Goal: Communication & Community: Answer question/provide support

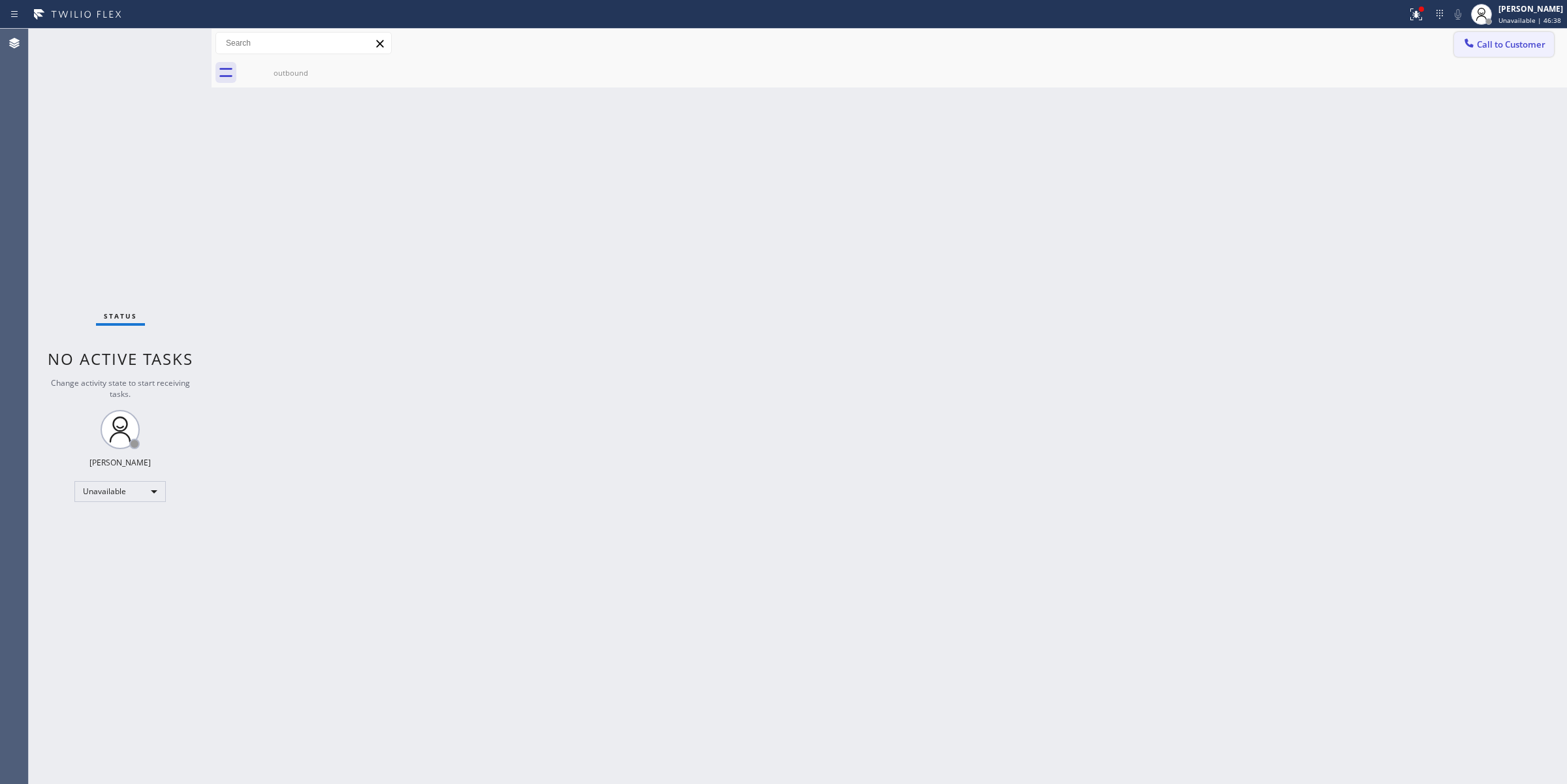
click at [1488, 36] on button "Call to Customer" at bounding box center [1504, 44] width 100 height 25
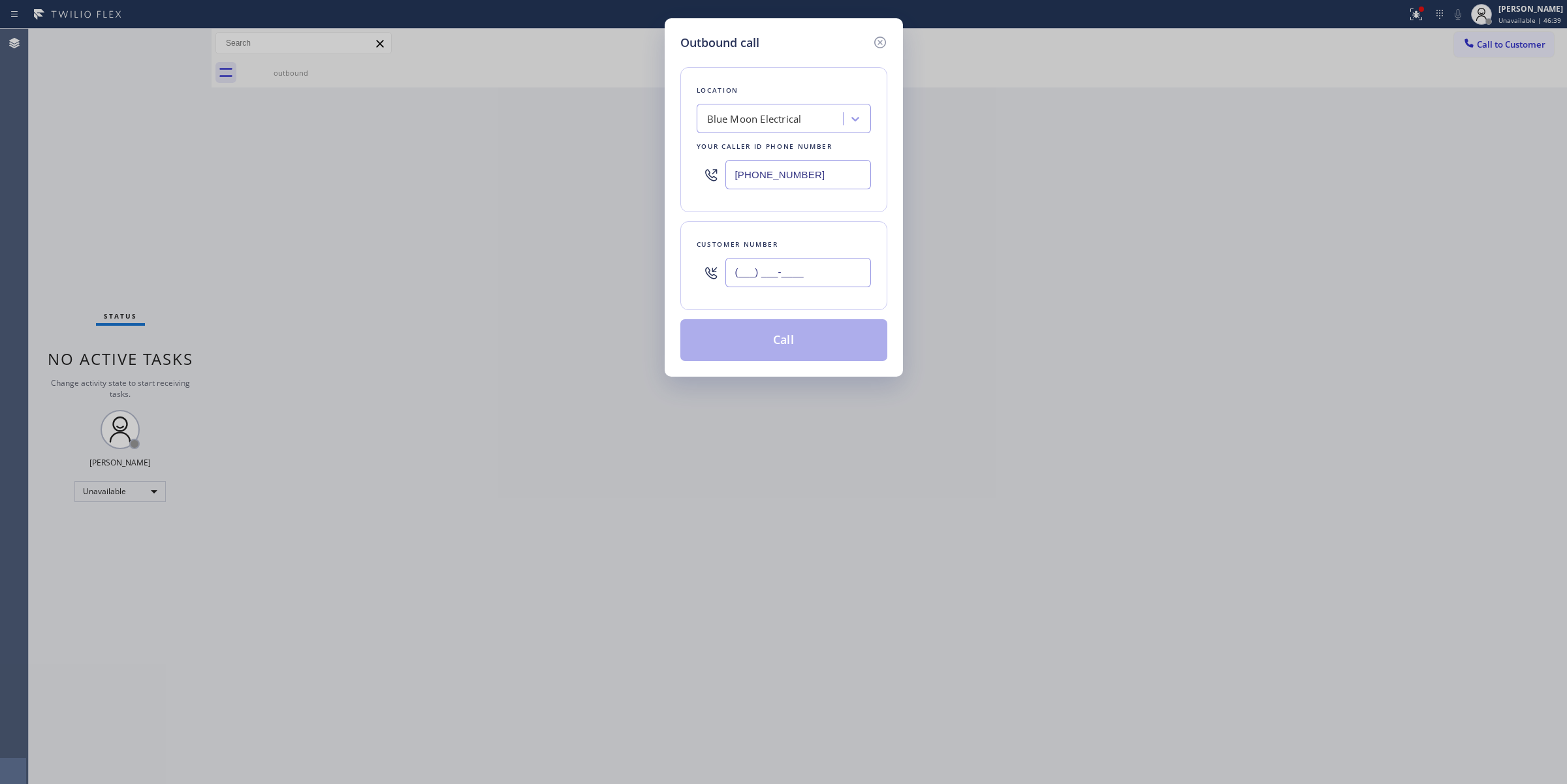
click at [787, 273] on input "(___) ___-____" at bounding box center [798, 272] width 145 height 29
paste input "949) 310-0829"
type input "[PHONE_NUMBER]"
drag, startPoint x: 822, startPoint y: 172, endPoint x: 510, endPoint y: 184, distance: 312.2
click at [517, 184] on div "Outbound call Location Blue Moon Electrical Your caller id phone number [PHONE_…" at bounding box center [784, 392] width 1567 height 784
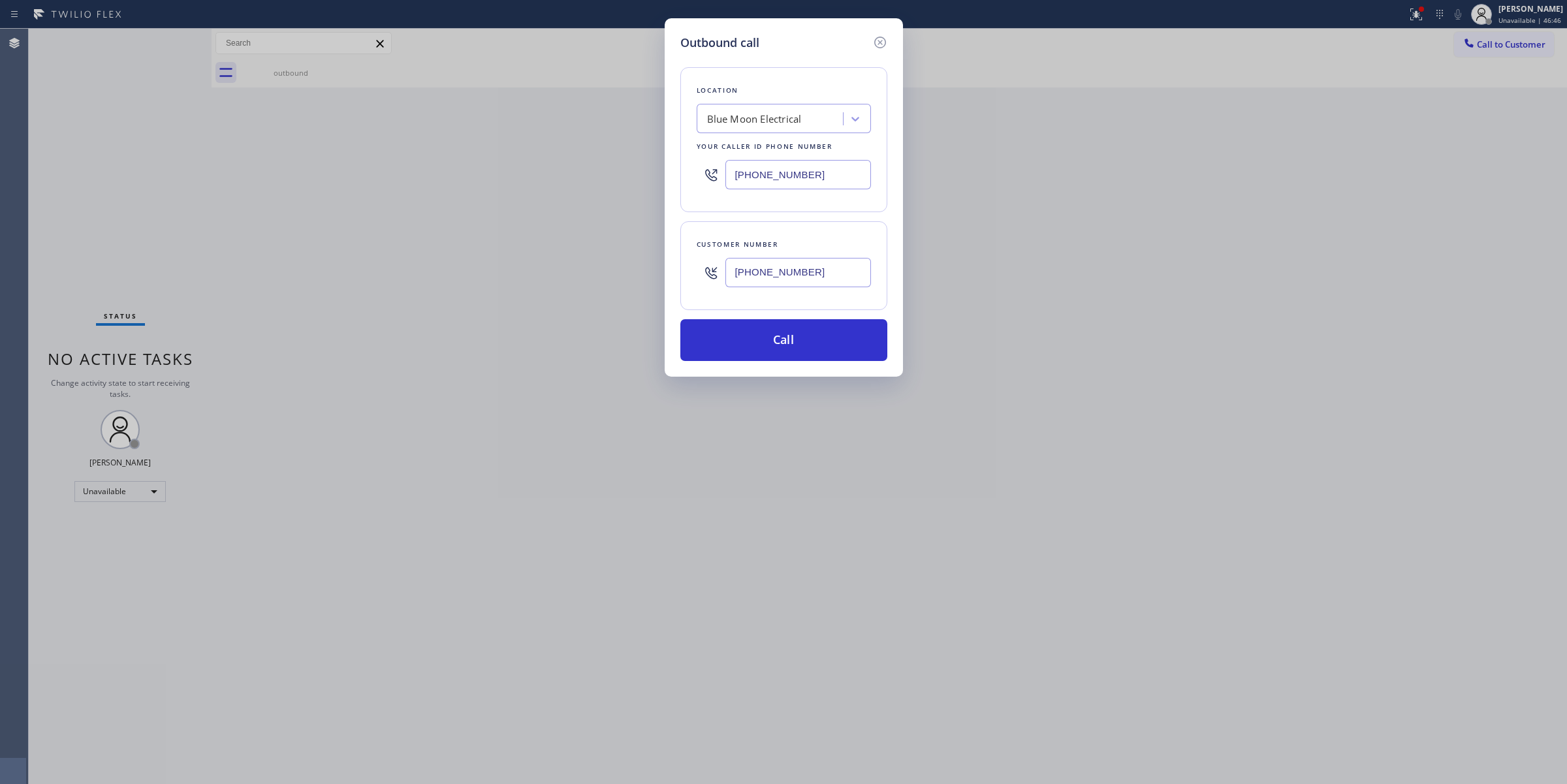
paste input "77) 800-0094"
type input "[PHONE_NUMBER]"
click at [760, 346] on button "Call" at bounding box center [784, 340] width 207 height 42
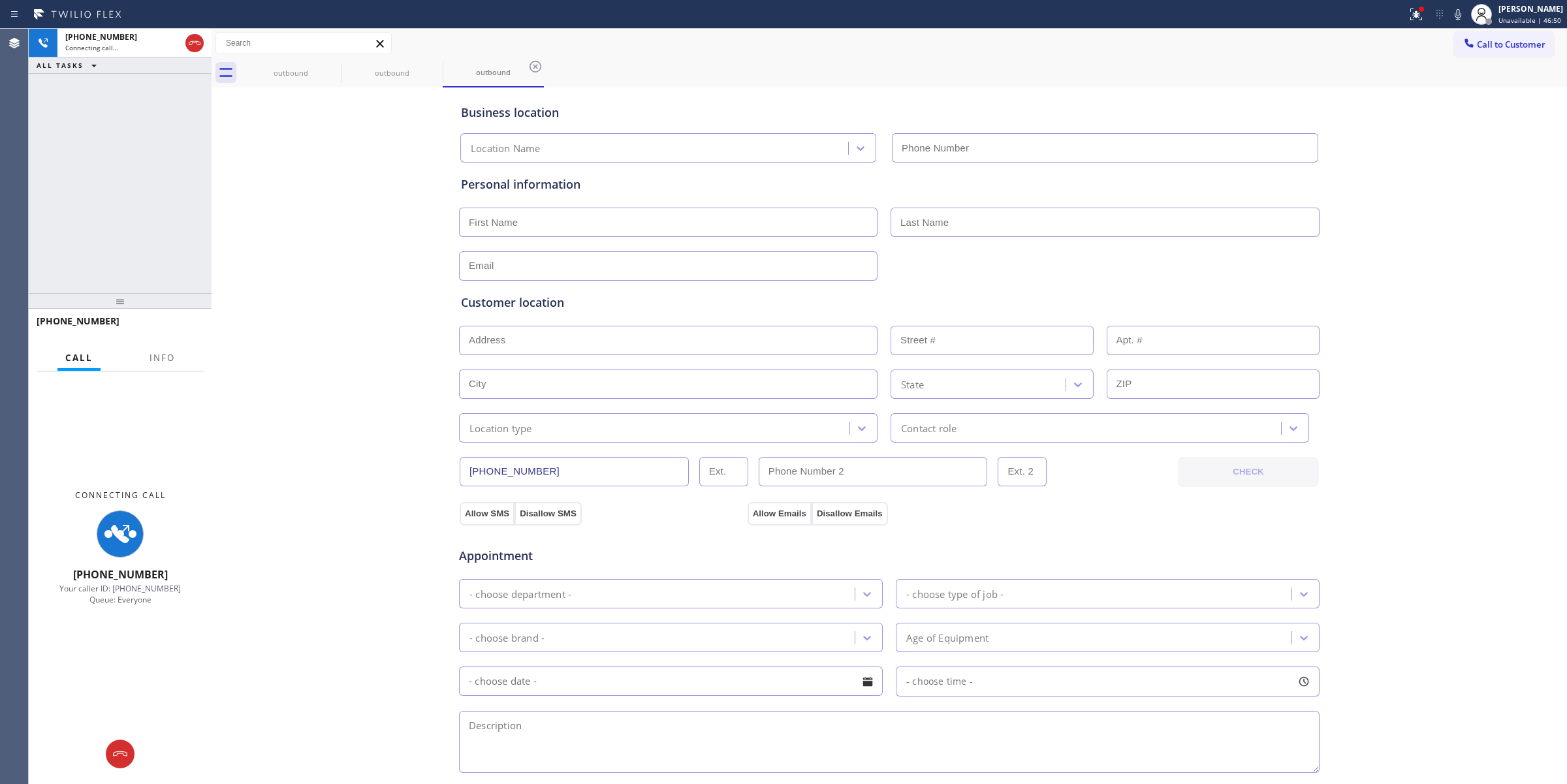
type input "[PHONE_NUMBER]"
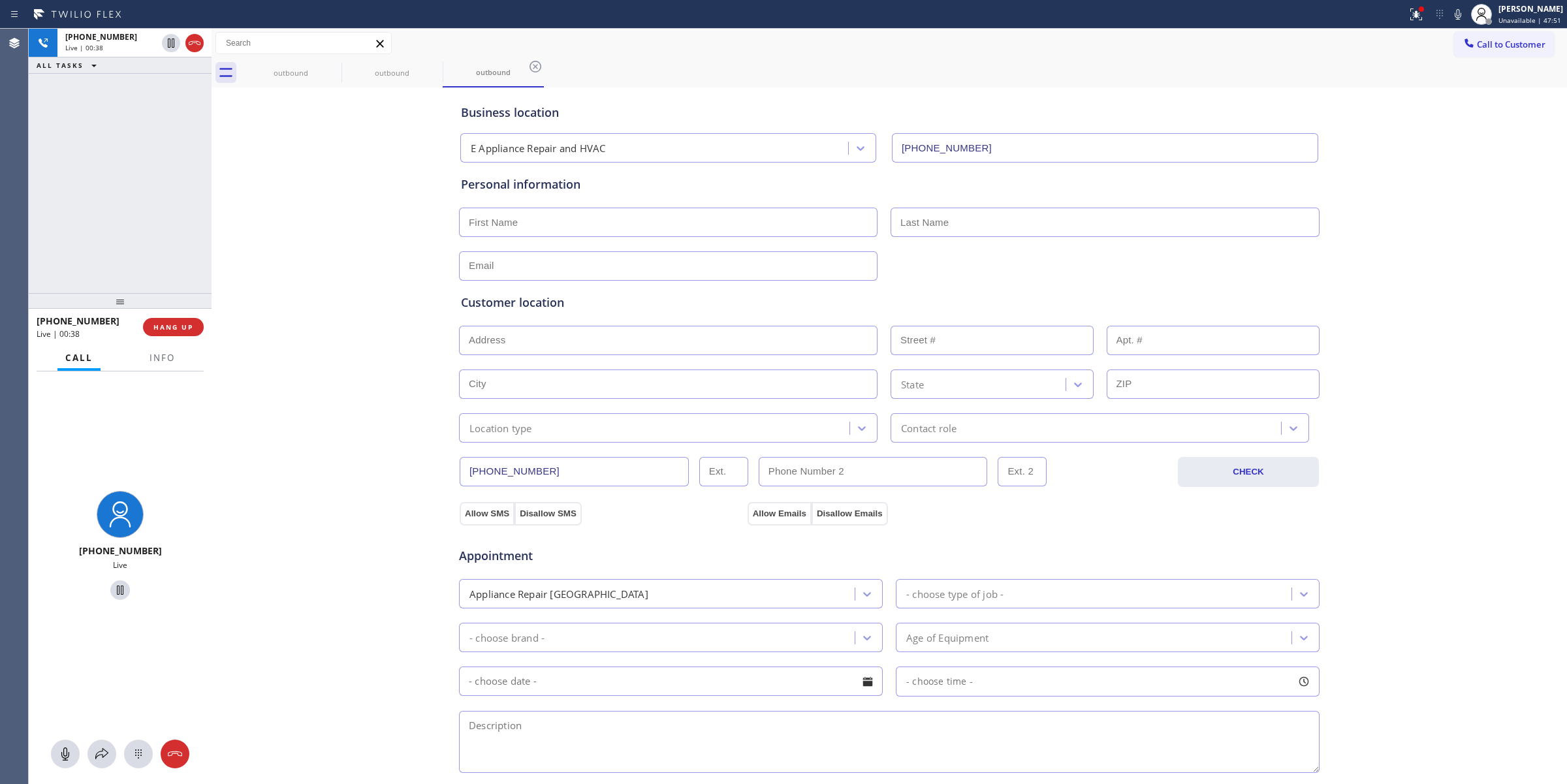
drag, startPoint x: 195, startPoint y: 40, endPoint x: 211, endPoint y: 286, distance: 246.5
click at [195, 40] on icon at bounding box center [194, 43] width 16 height 16
click at [191, 335] on button "HANG UP" at bounding box center [173, 327] width 61 height 18
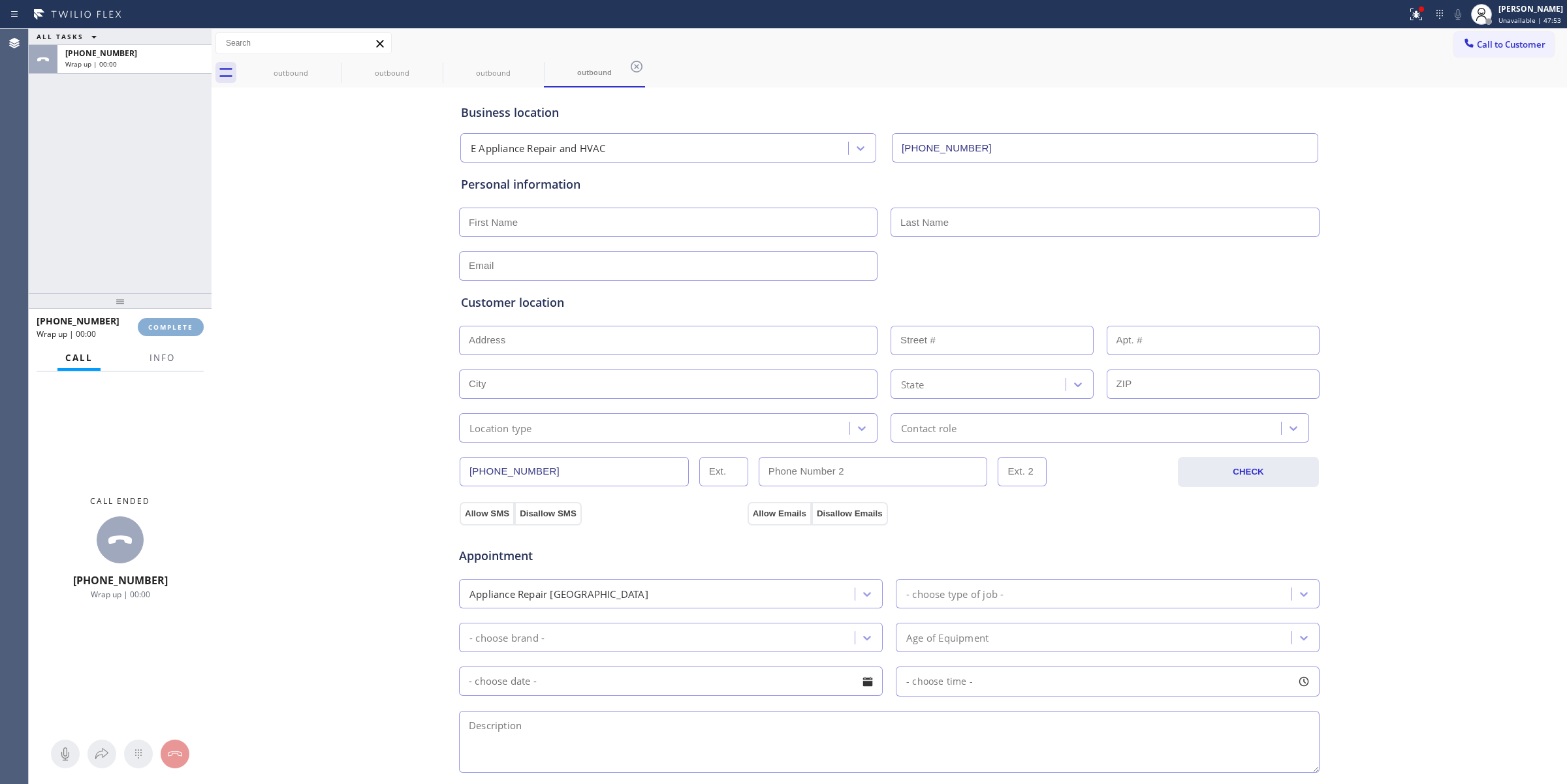
type input "[PHONE_NUMBER]"
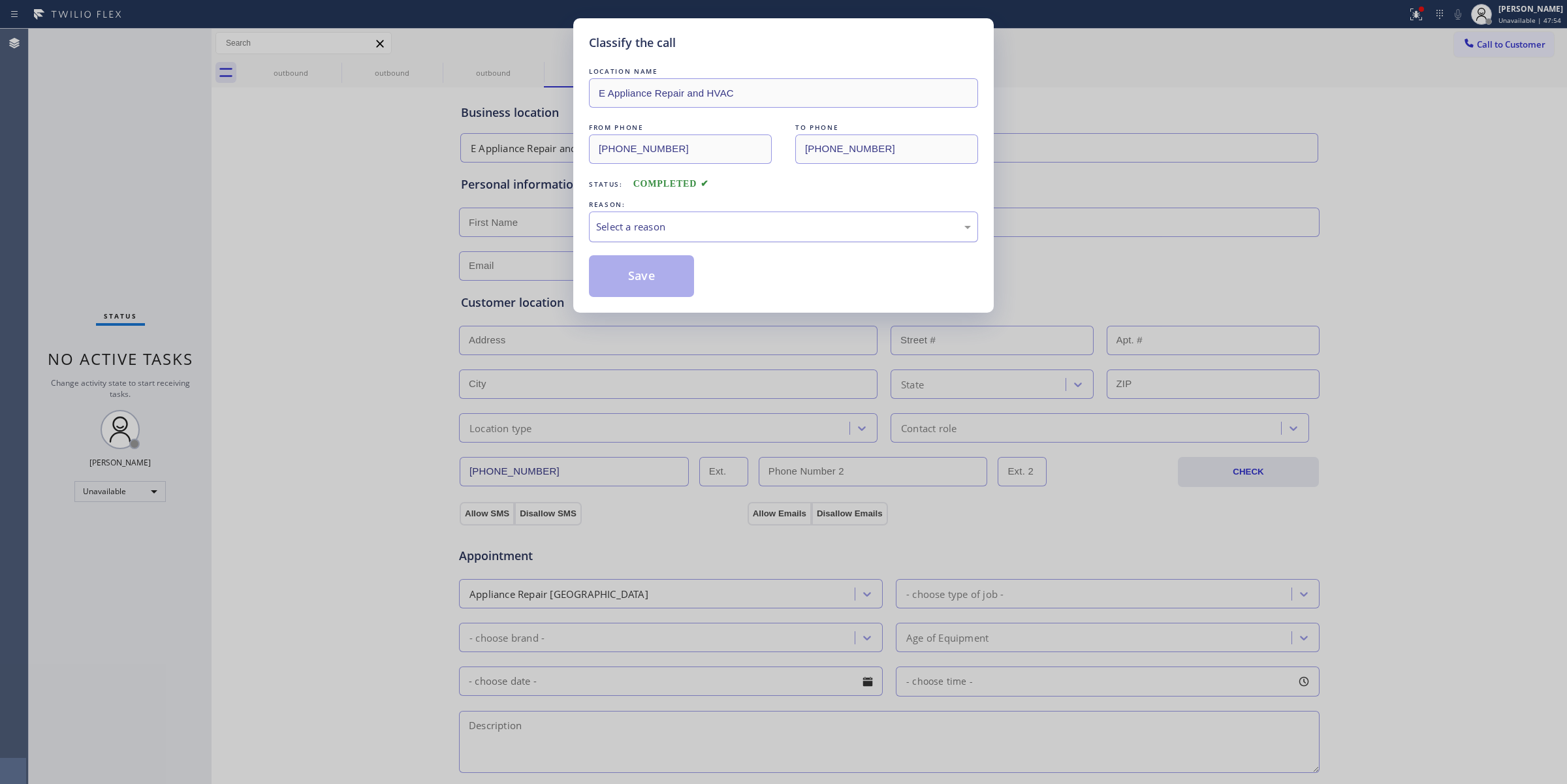
click at [860, 232] on div "Select a reason" at bounding box center [784, 227] width 375 height 15
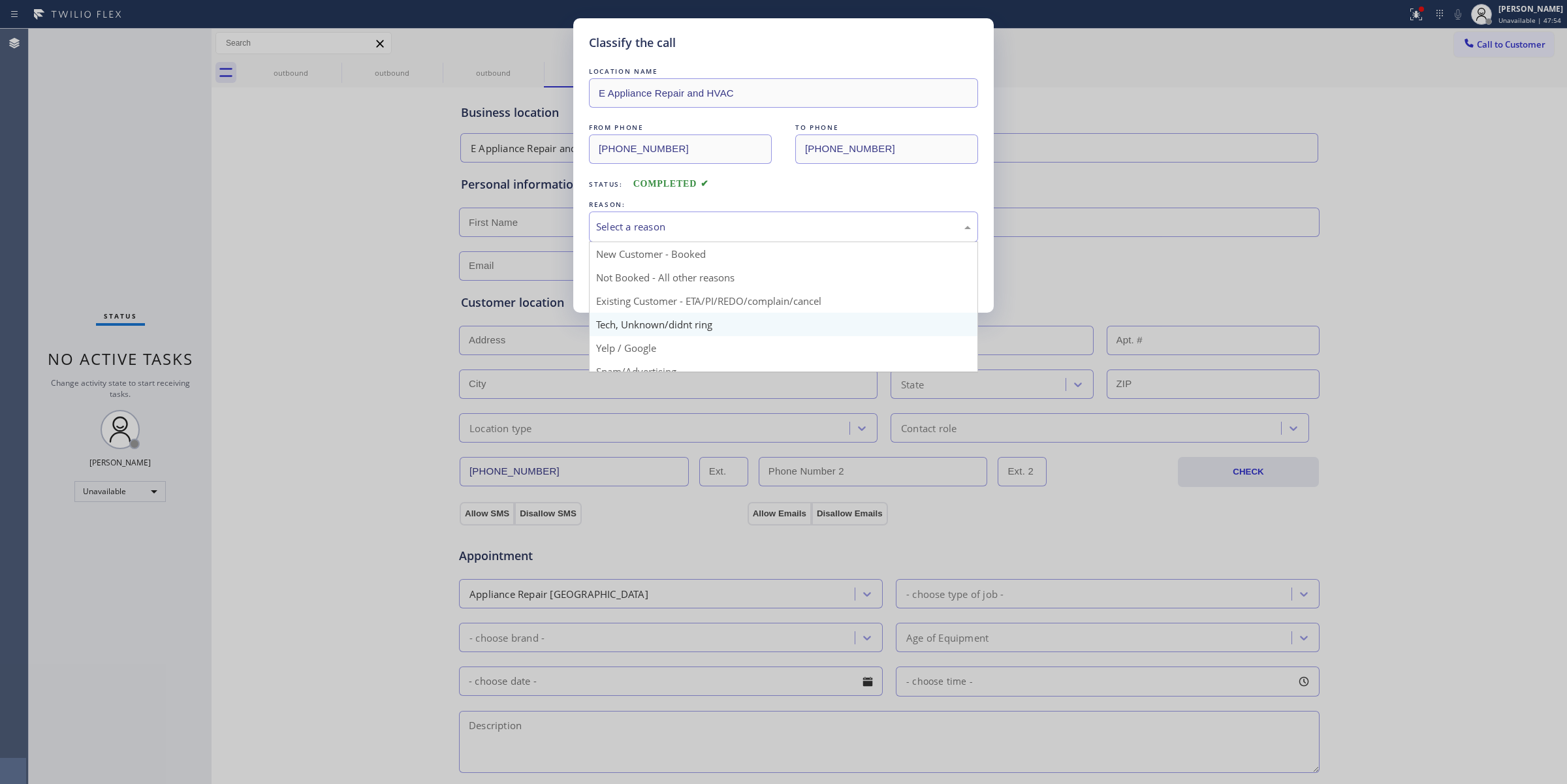
drag, startPoint x: 718, startPoint y: 324, endPoint x: 648, endPoint y: 276, distance: 84.9
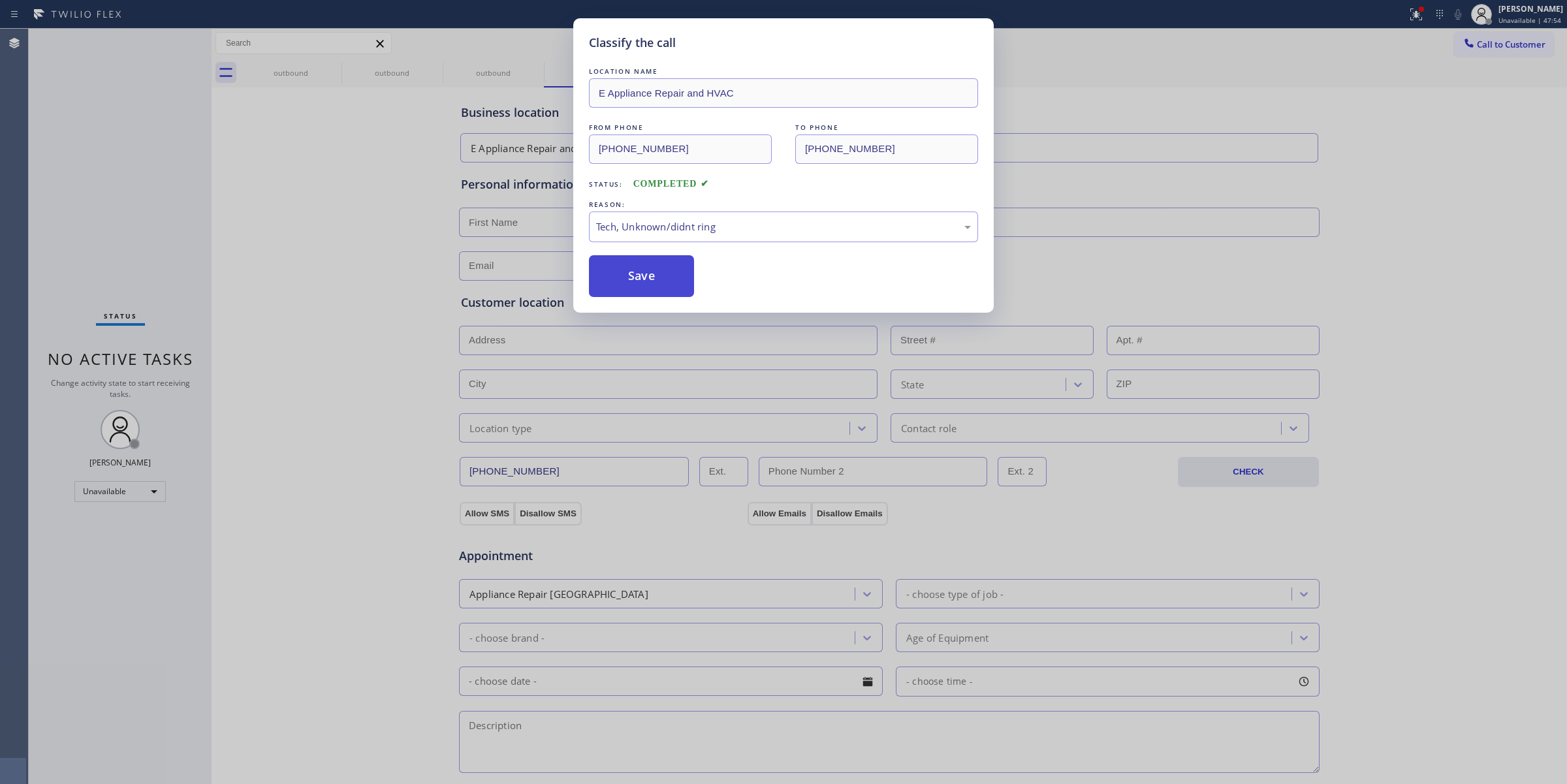
click at [631, 266] on button "Save" at bounding box center [642, 277] width 105 height 42
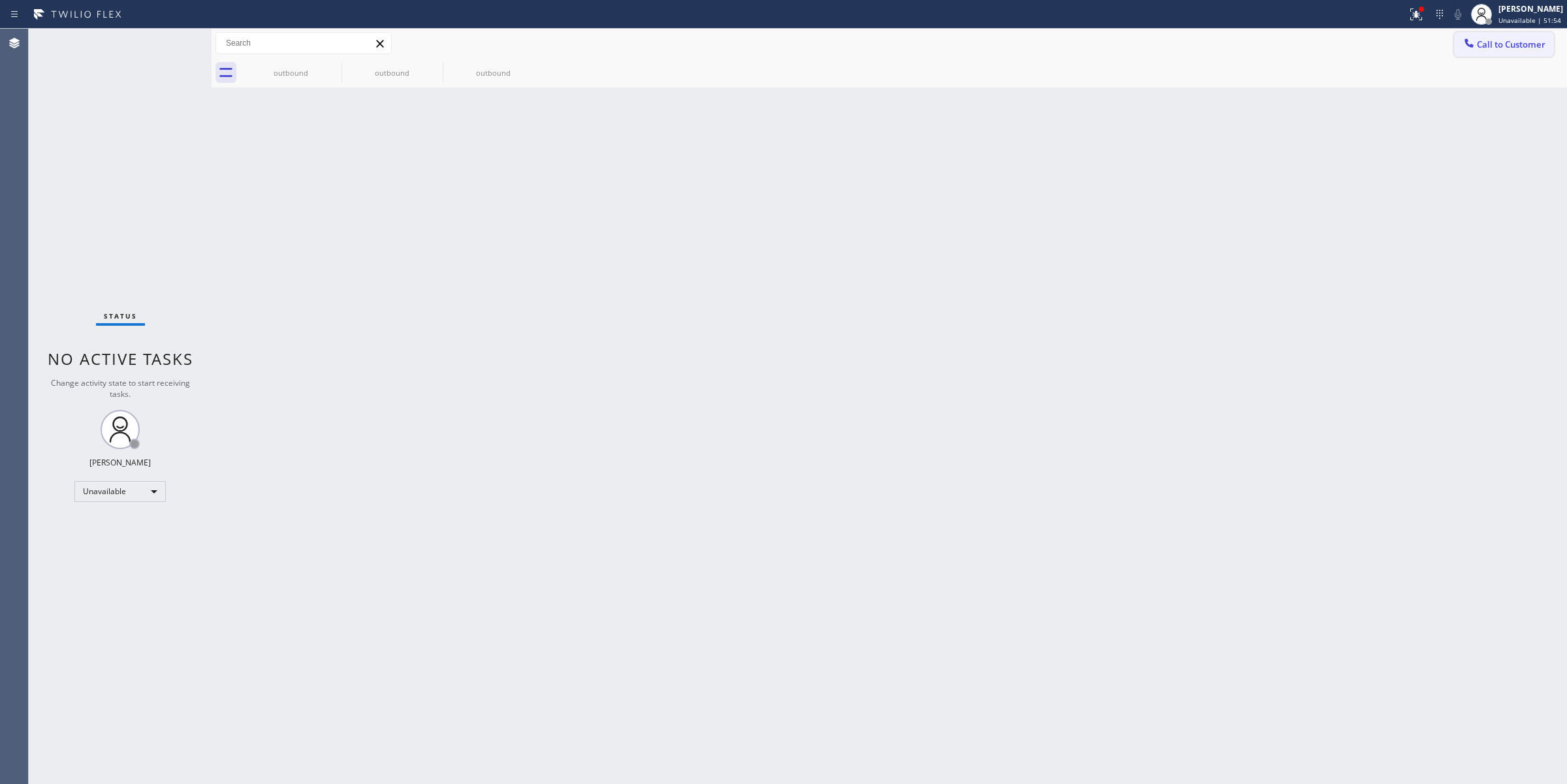
click at [1524, 48] on span "Call to Customer" at bounding box center [1511, 44] width 68 height 12
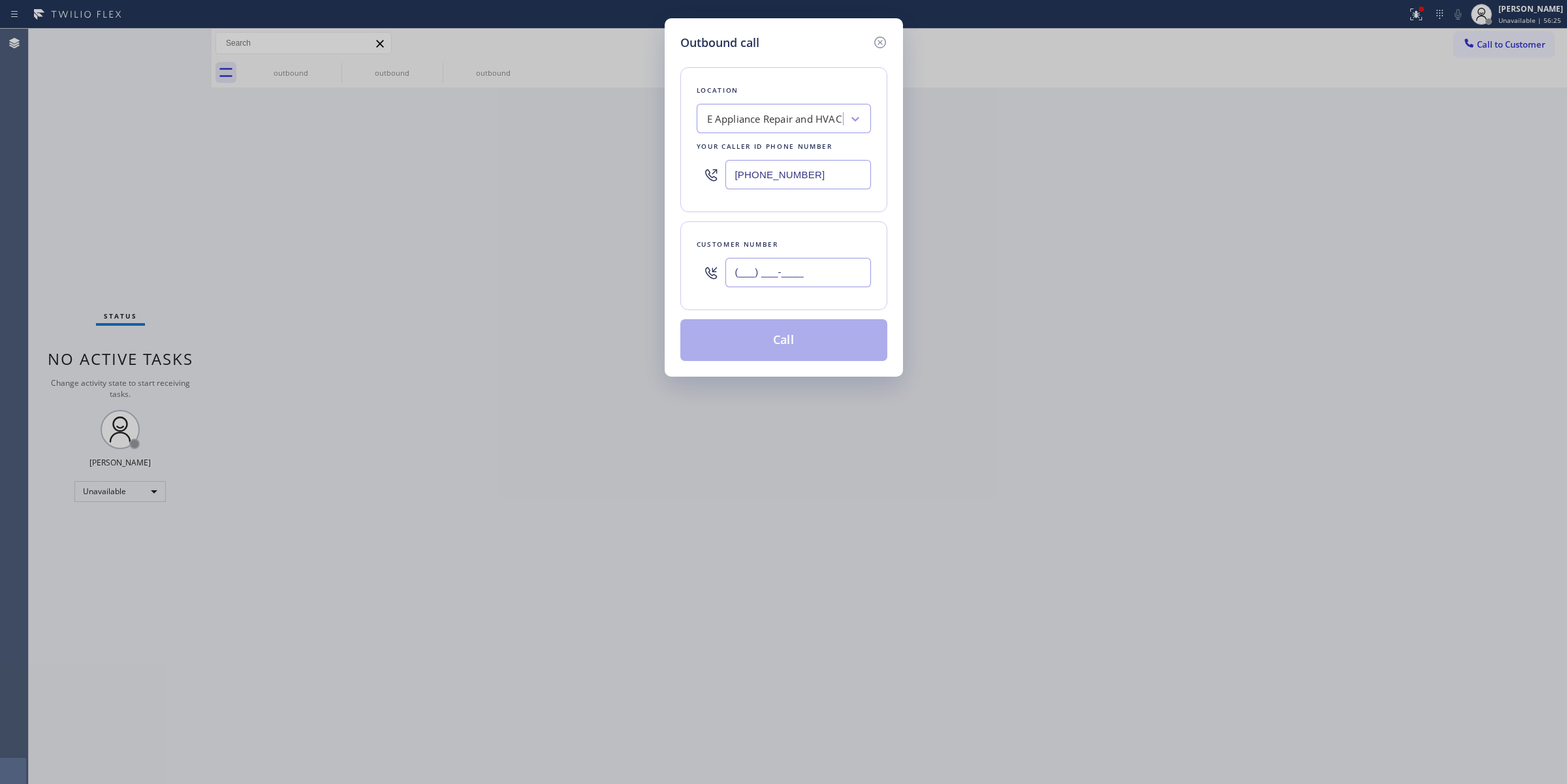
drag, startPoint x: 830, startPoint y: 279, endPoint x: 612, endPoint y: 268, distance: 218.3
click at [637, 270] on div "Outbound call Location E Appliance Repair and HVAC Your caller id phone number …" at bounding box center [784, 392] width 1567 height 784
paste input "303) 726-6222"
type input "[PHONE_NUMBER]"
drag, startPoint x: 795, startPoint y: 174, endPoint x: 474, endPoint y: 141, distance: 322.7
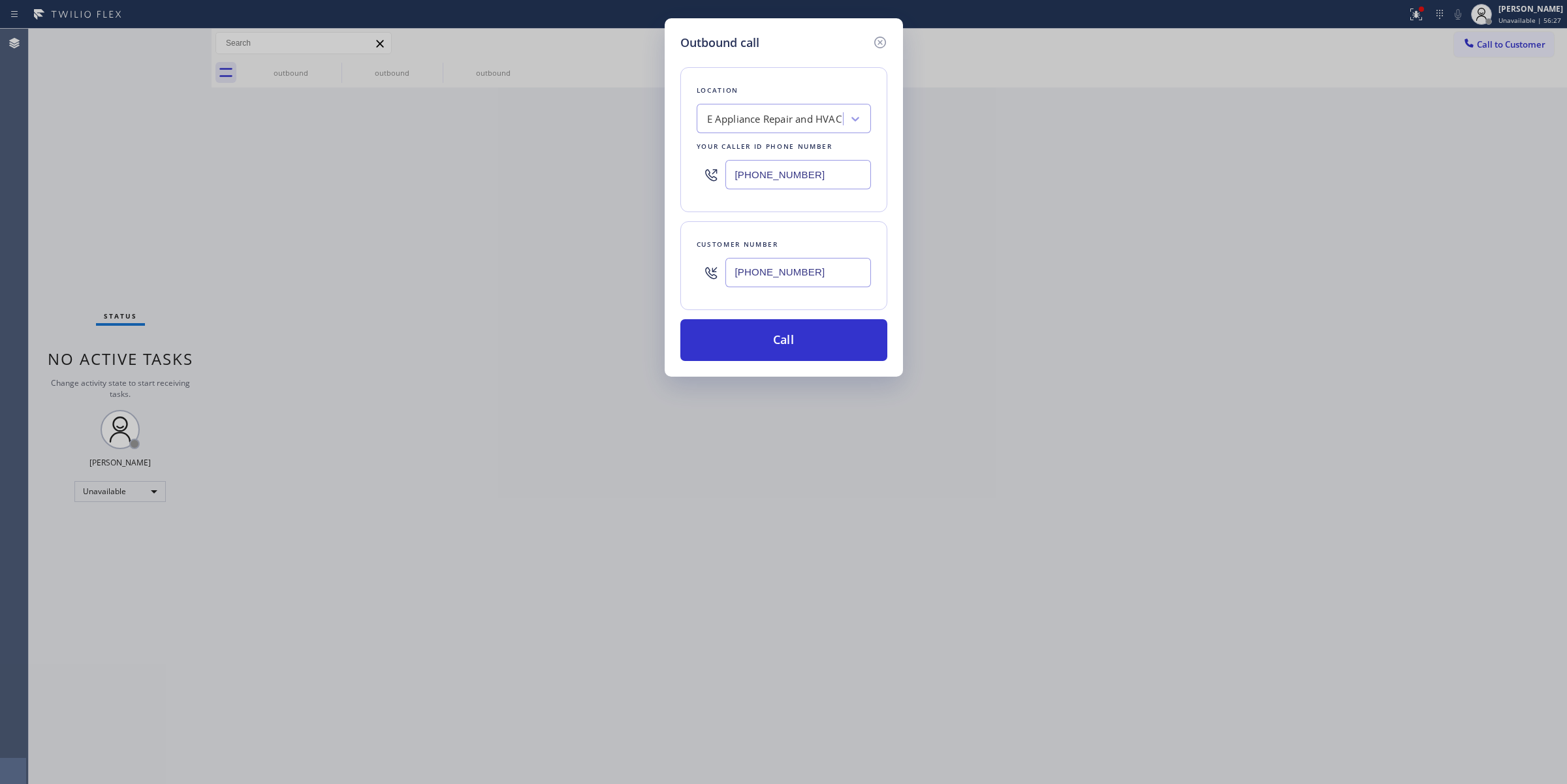
click at [588, 160] on div "Outbound call Location E Appliance Repair and HVAC Your caller id phone number …" at bounding box center [784, 392] width 1567 height 784
paste input "720) 797-0991"
type input "[PHONE_NUMBER]"
paste input "text"
click at [883, 33] on div "Outbound call Location E Appliance Repair and HVAC Your caller id phone number …" at bounding box center [784, 197] width 238 height 358
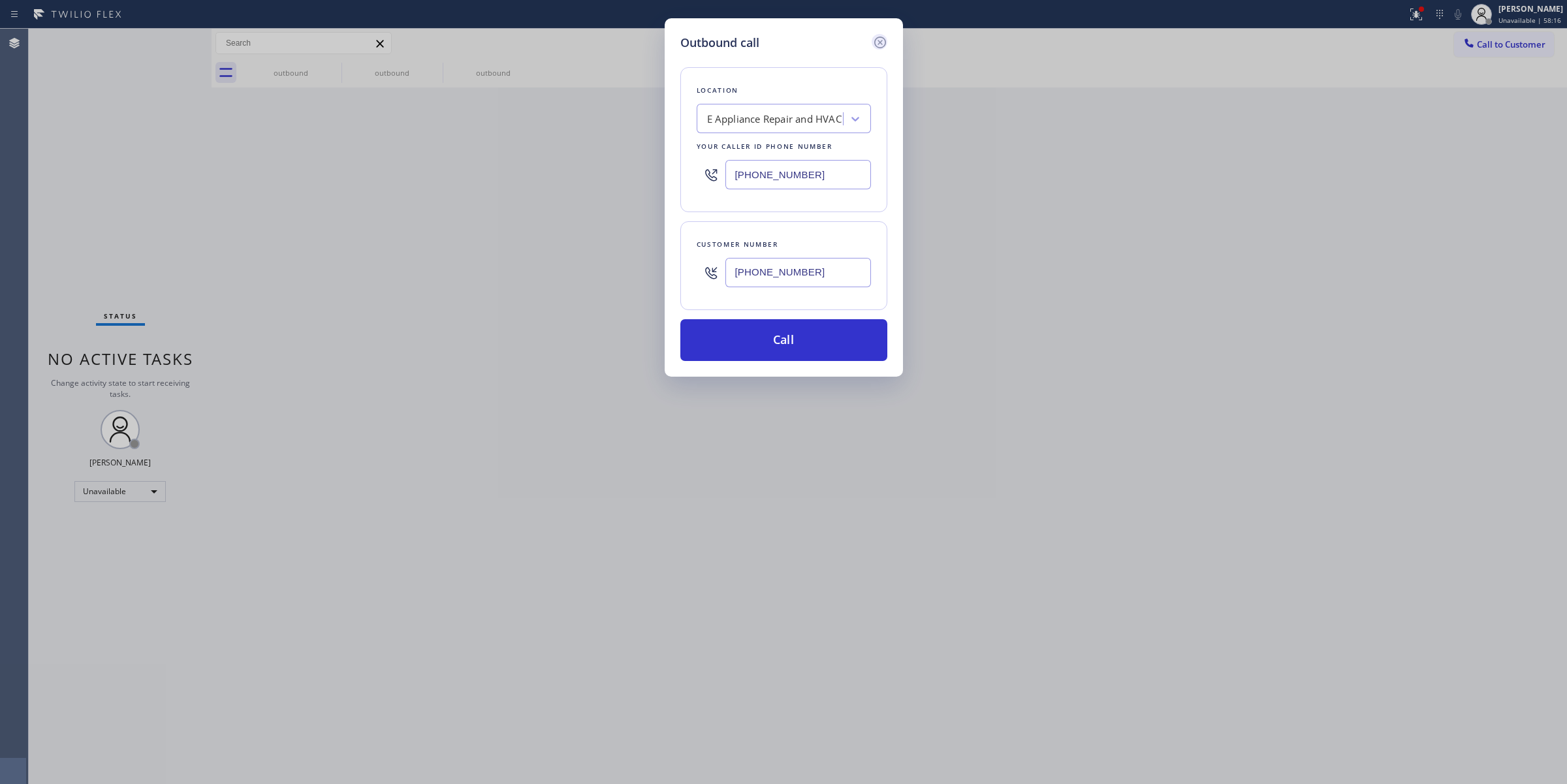
click at [883, 39] on icon at bounding box center [880, 42] width 16 height 16
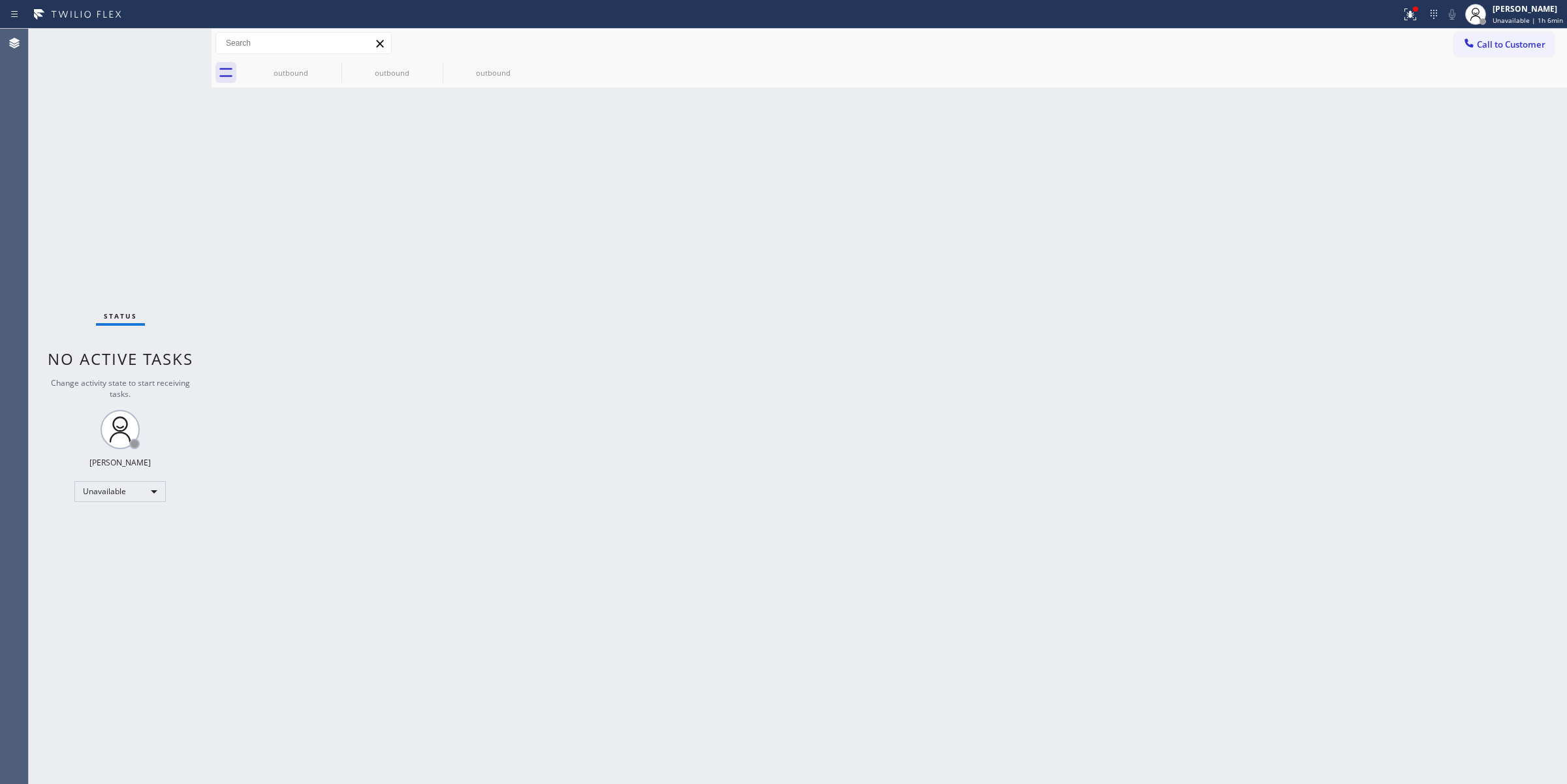
click at [1503, 29] on div "Call to Customer Outbound call Location Search location Your caller id phone nu…" at bounding box center [889, 43] width 1356 height 29
click at [1467, 52] on button "Call to Customer" at bounding box center [1504, 44] width 100 height 25
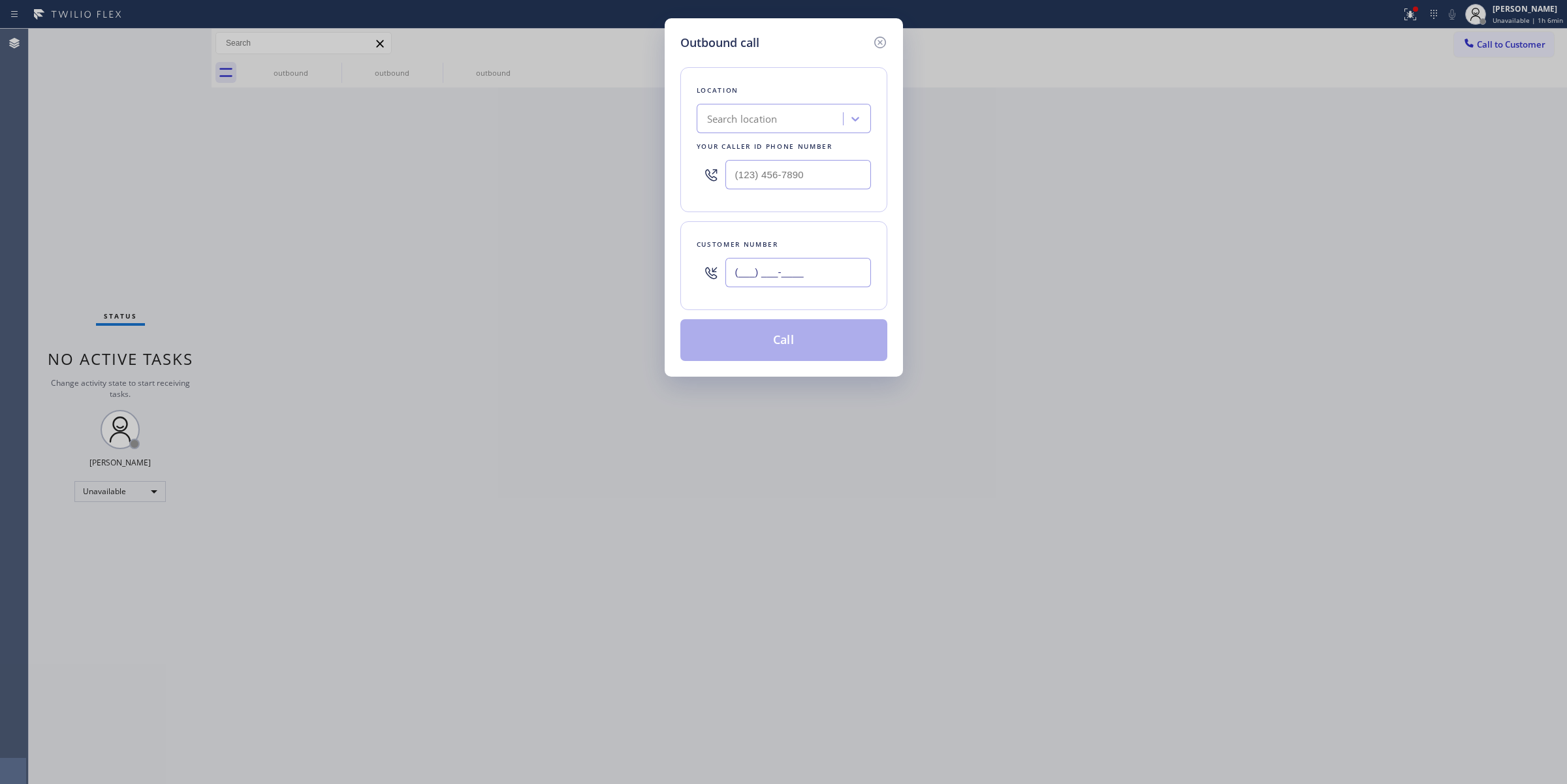
paste input "909) 436-7928"
click at [791, 262] on input "(___) ___-____" at bounding box center [798, 272] width 145 height 29
type input "[PHONE_NUMBER]"
drag, startPoint x: 595, startPoint y: 164, endPoint x: 562, endPoint y: 164, distance: 33.0
click at [566, 164] on div "Outbound call Location Search location Your caller id phone number (___) ___-__…" at bounding box center [784, 392] width 1567 height 784
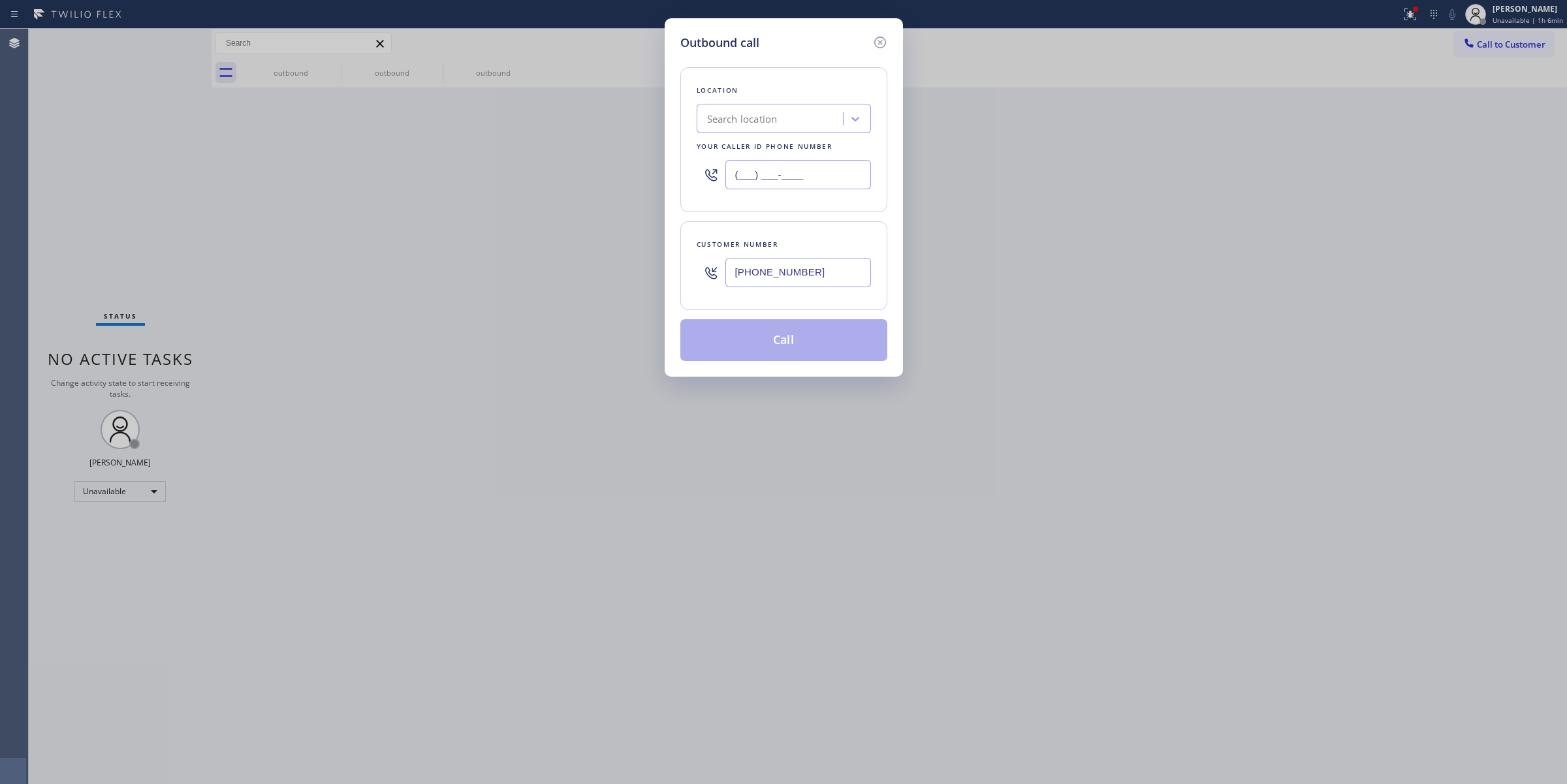
paste input "908) 364-9035"
type input "[PHONE_NUMBER]"
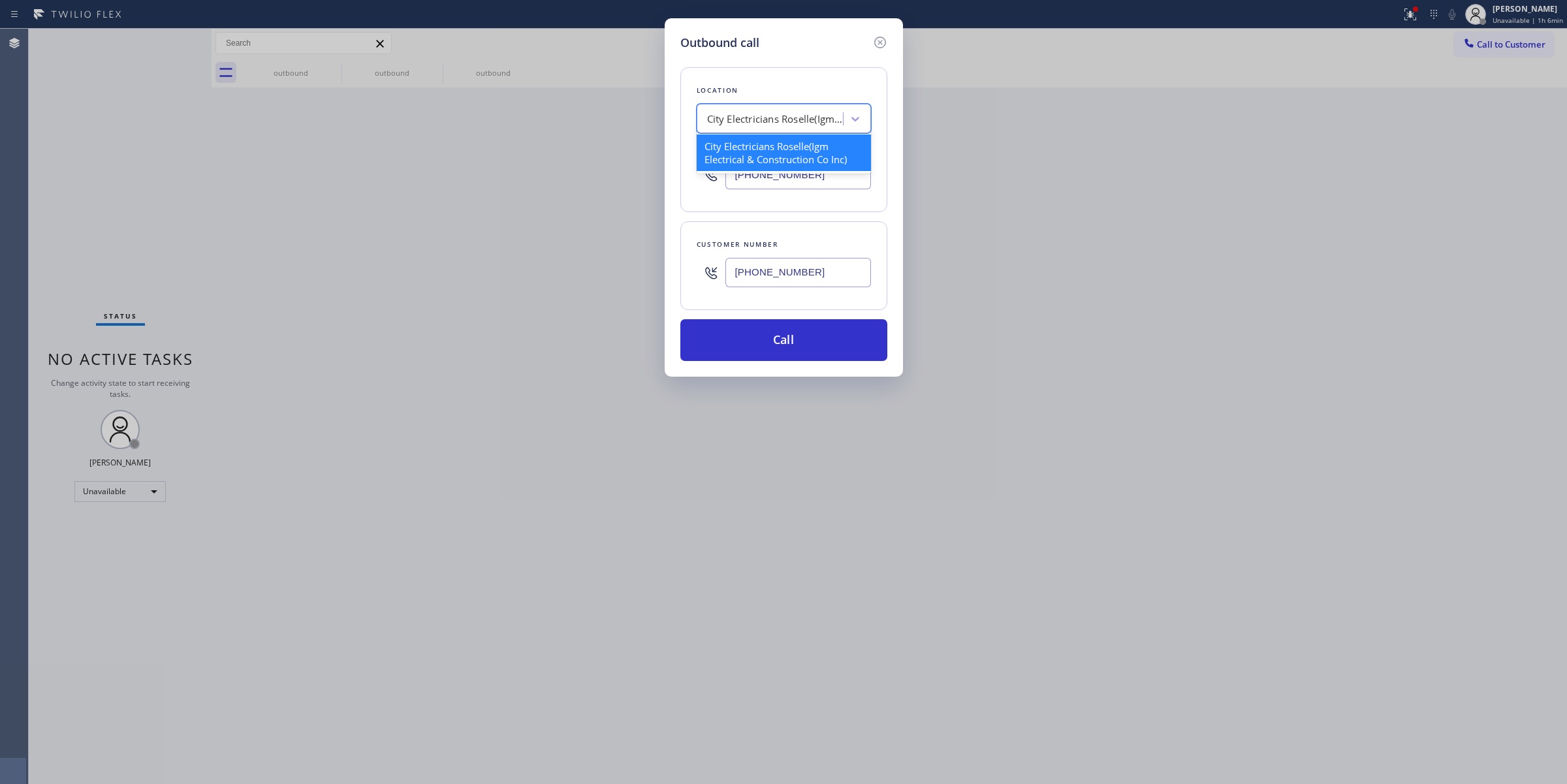
click at [800, 119] on div "City Electricians Roselle(Igm Electrical & Construction Co Inc)" at bounding box center [775, 119] width 137 height 15
click at [1375, 467] on div "Outbound call Location City Electricians Roselle(Igm Electrical & Construction …" at bounding box center [784, 392] width 1567 height 784
drag, startPoint x: 833, startPoint y: 271, endPoint x: 585, endPoint y: 276, distance: 248.1
click at [586, 276] on div "Outbound call Location City Electricians Roselle(Igm Electrical & Construction …" at bounding box center [784, 392] width 1567 height 784
paste input "text"
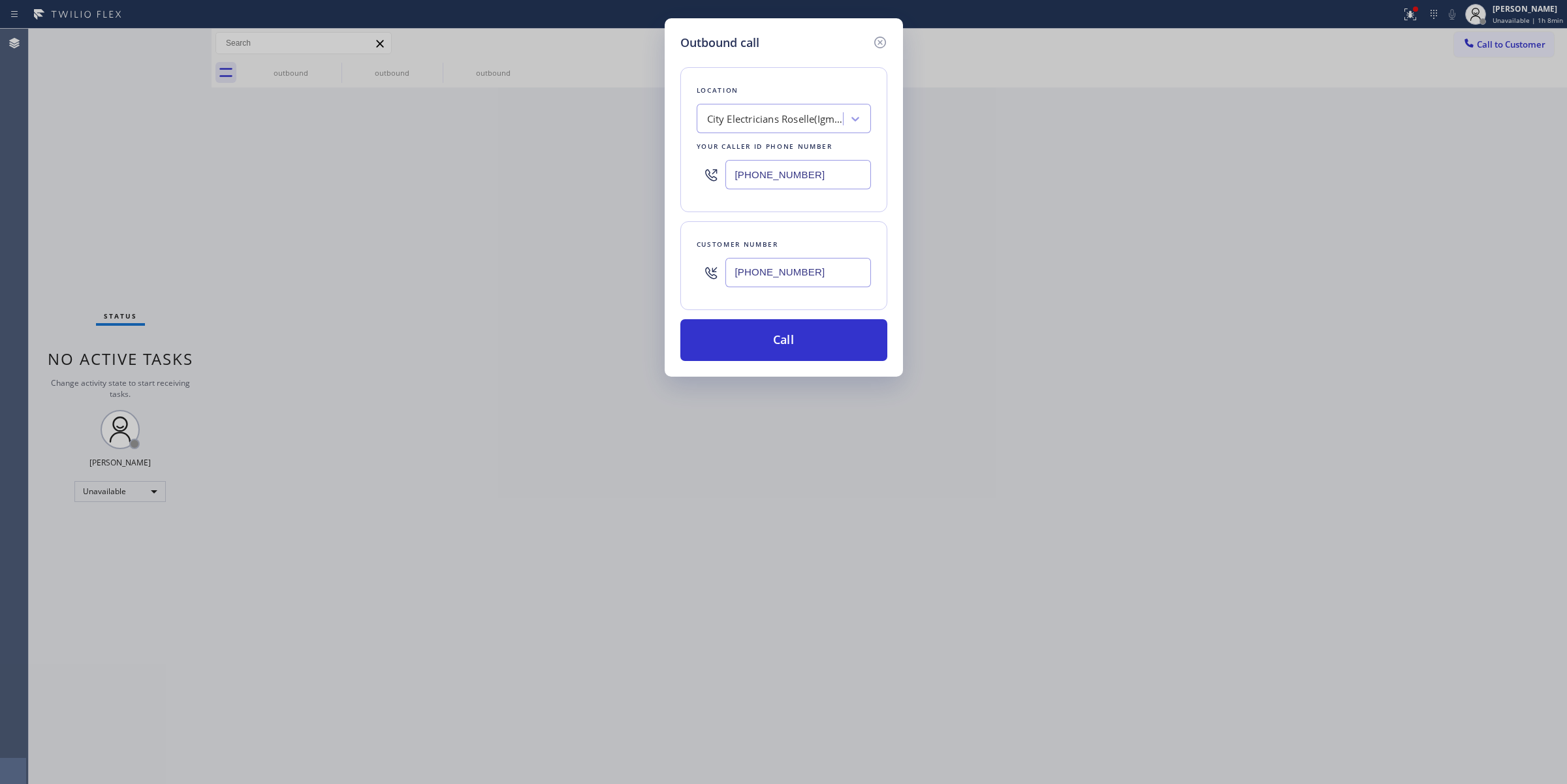
type input "[PHONE_NUMBER]"
drag, startPoint x: 631, startPoint y: 165, endPoint x: 620, endPoint y: 163, distance: 11.2
click at [621, 163] on div "Outbound call Location City Electricians Roselle(Igm Electrical & Construction …" at bounding box center [784, 392] width 1567 height 784
paste input "text"
type input "[PHONE_NUMBER]"
